Goal: Task Accomplishment & Management: Manage account settings

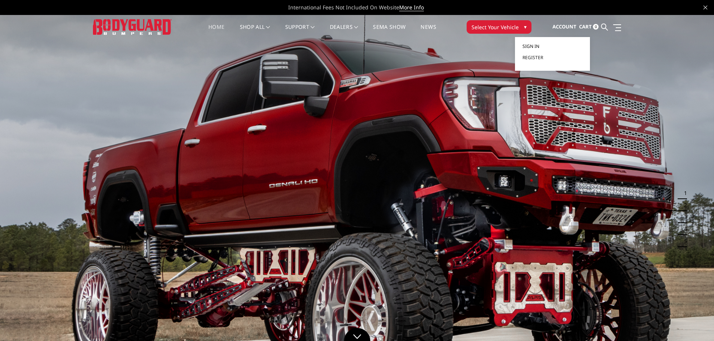
click at [535, 45] on span "Sign in" at bounding box center [530, 46] width 17 height 6
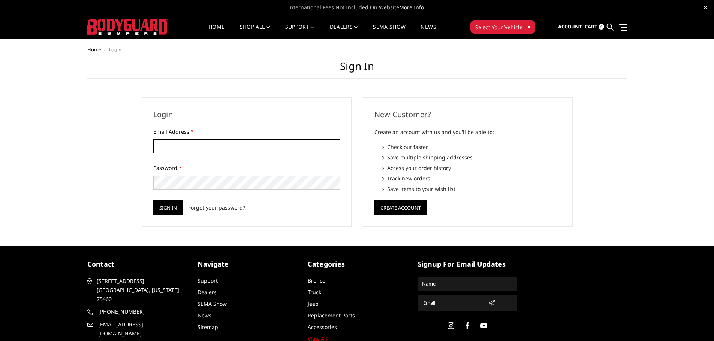
click at [184, 146] on input "Email Address: *" at bounding box center [246, 146] width 187 height 14
type input "[PERSON_NAME][EMAIL_ADDRESS][DOMAIN_NAME]"
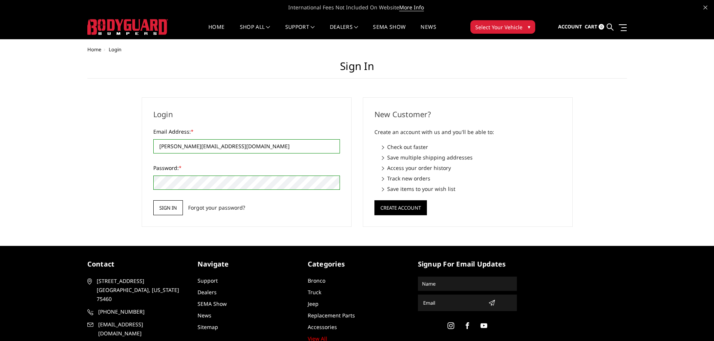
click at [172, 204] on input "Sign in" at bounding box center [168, 207] width 30 height 15
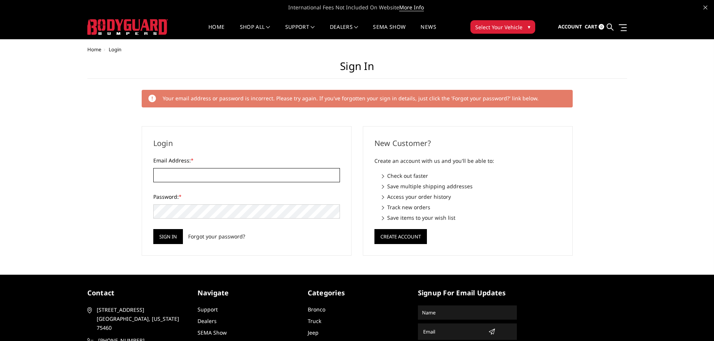
click at [212, 170] on input "Email Address: *" at bounding box center [246, 175] width 187 height 14
type input "[PERSON_NAME][EMAIL_ADDRESS][DOMAIN_NAME]"
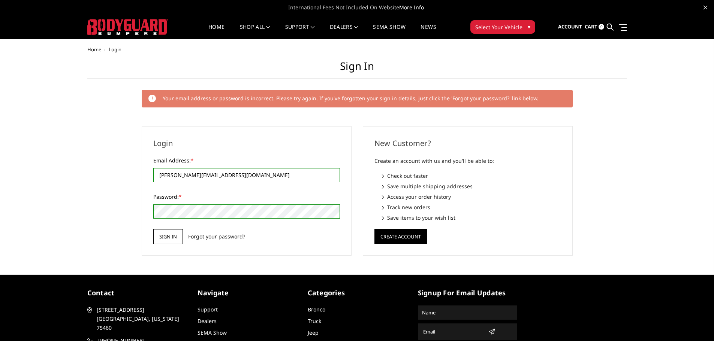
click at [178, 237] on input "Sign in" at bounding box center [168, 236] width 30 height 15
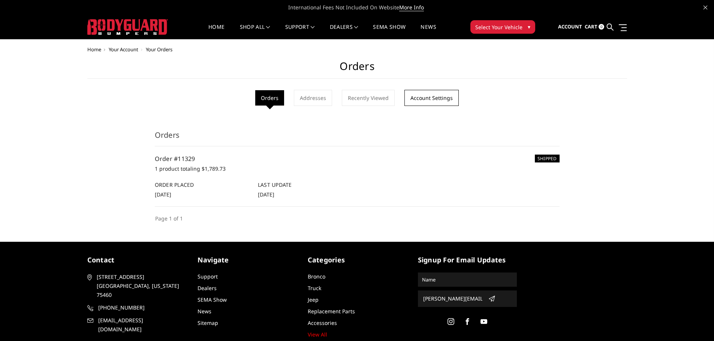
click at [432, 100] on link "Account Settings" at bounding box center [431, 98] width 54 height 16
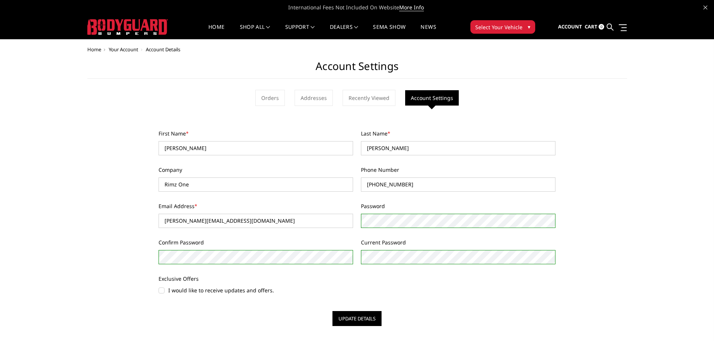
click at [126, 274] on div "Home Your Account Account Details Account Settings Orders Addresses Recently Vi…" at bounding box center [357, 187] width 540 height 280
click at [352, 319] on button "Update Details" at bounding box center [356, 318] width 49 height 15
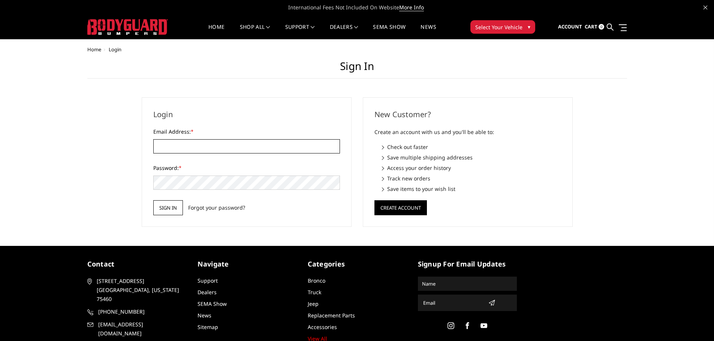
type input "[PERSON_NAME][EMAIL_ADDRESS][DOMAIN_NAME]"
click at [164, 208] on input "Sign in" at bounding box center [168, 207] width 30 height 15
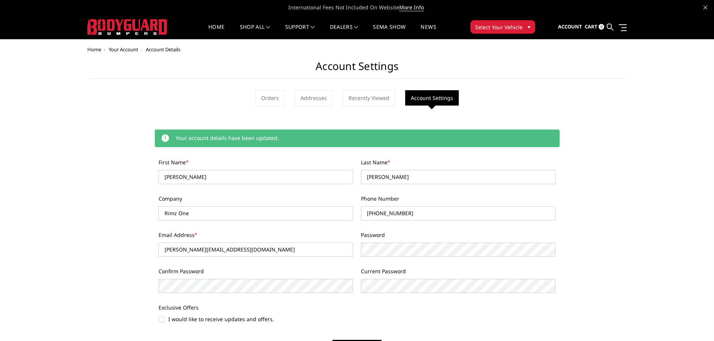
click at [137, 24] on img at bounding box center [127, 27] width 81 height 16
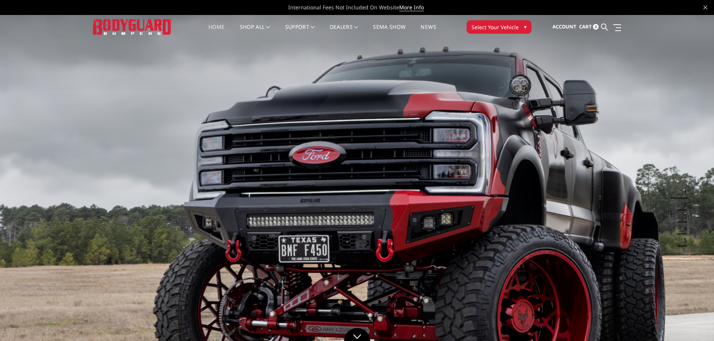
click at [683, 136] on img at bounding box center [357, 215] width 714 height 402
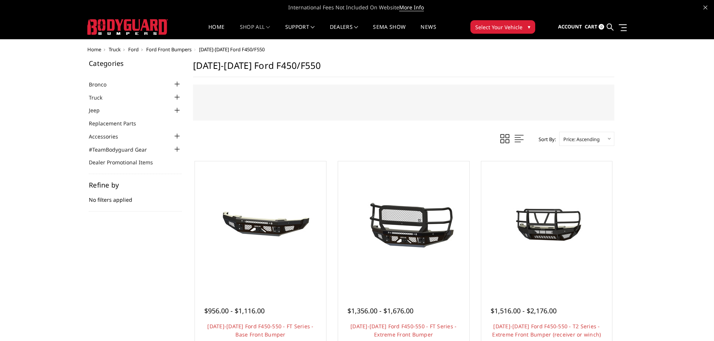
click at [151, 27] on img at bounding box center [127, 27] width 81 height 16
